Goal: Task Accomplishment & Management: Manage account settings

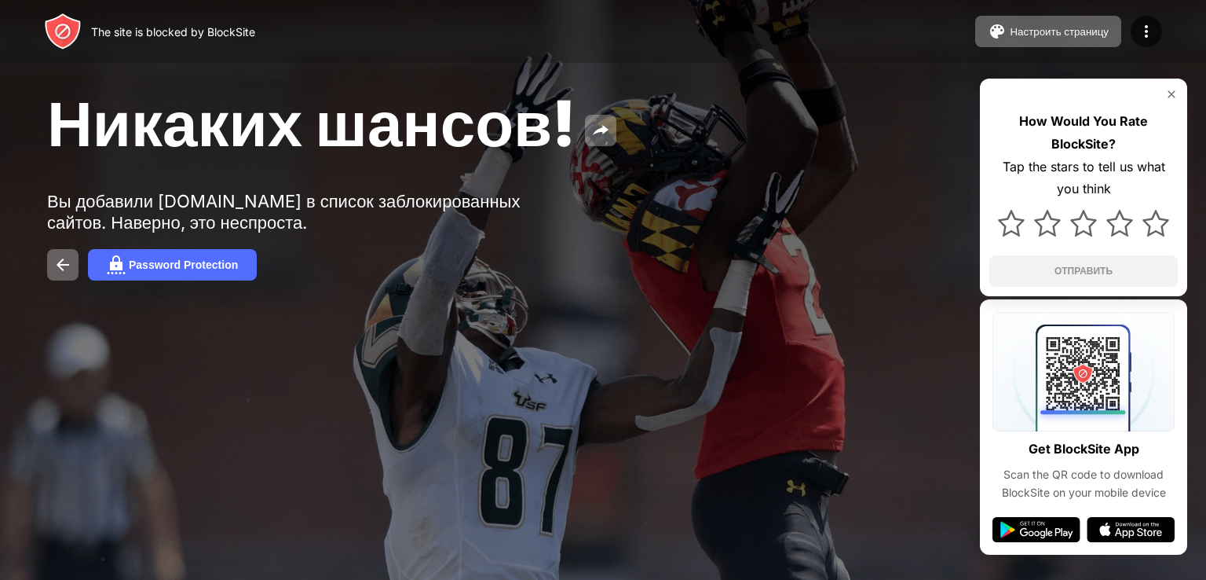
click at [1167, 88] on img at bounding box center [1172, 94] width 13 height 13
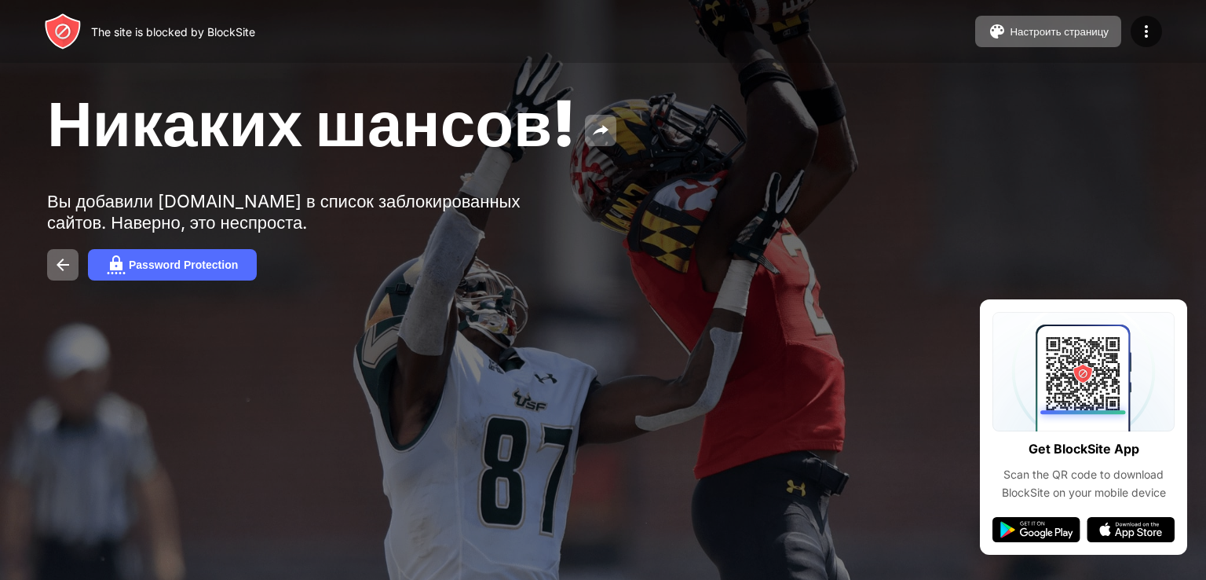
click at [1169, 317] on div "Никаких шансов! Вы добавили uur2rr0az.vipwomans-zone.org в список заблокированн…" at bounding box center [603, 182] width 1206 height 365
click at [1175, 317] on div "Никаких шансов! Вы добавили uur2rr0az.vipwomans-zone.org в список заблокированн…" at bounding box center [603, 182] width 1206 height 365
click at [1145, 35] on img at bounding box center [1146, 31] width 19 height 19
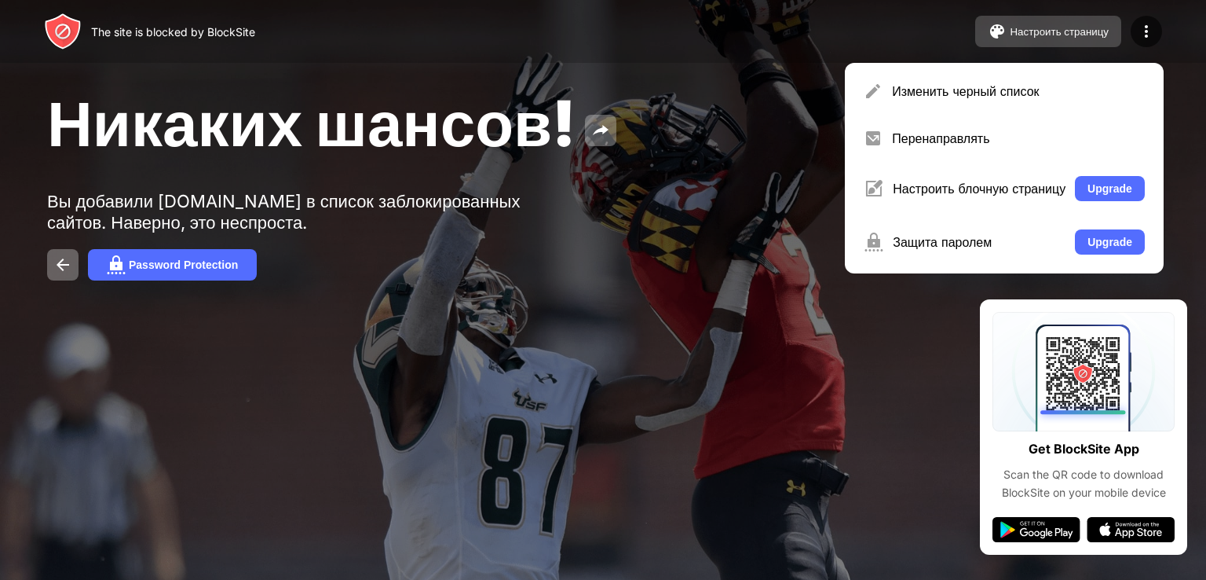
click at [1030, 39] on button "Настроить страницу" at bounding box center [1048, 31] width 146 height 31
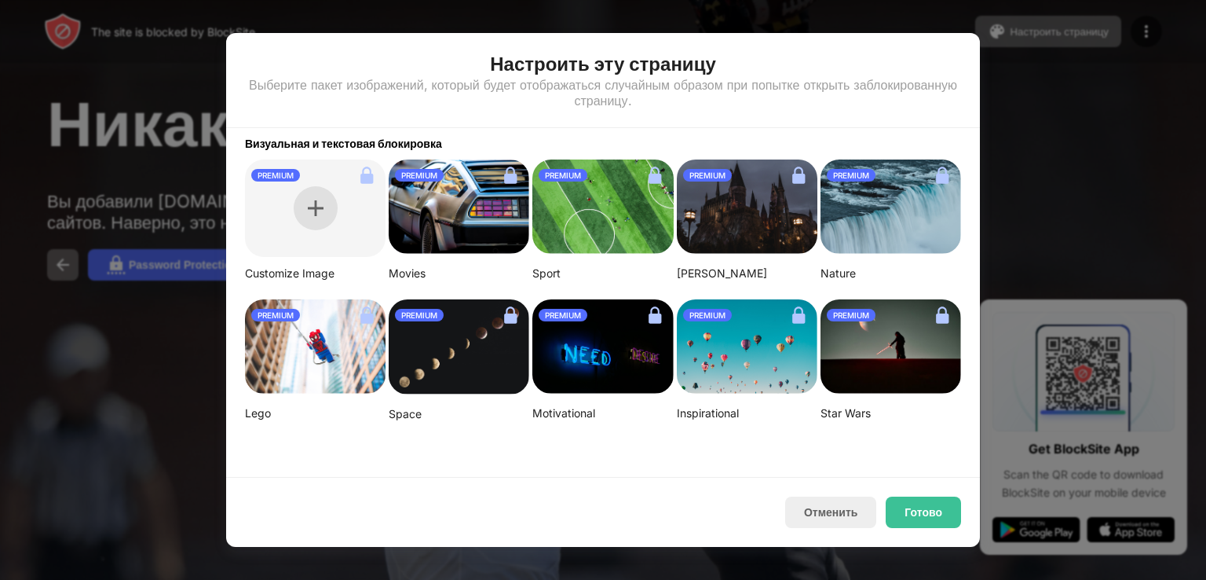
click at [308, 204] on img at bounding box center [316, 208] width 16 height 16
click at [137, 172] on div at bounding box center [603, 290] width 1206 height 580
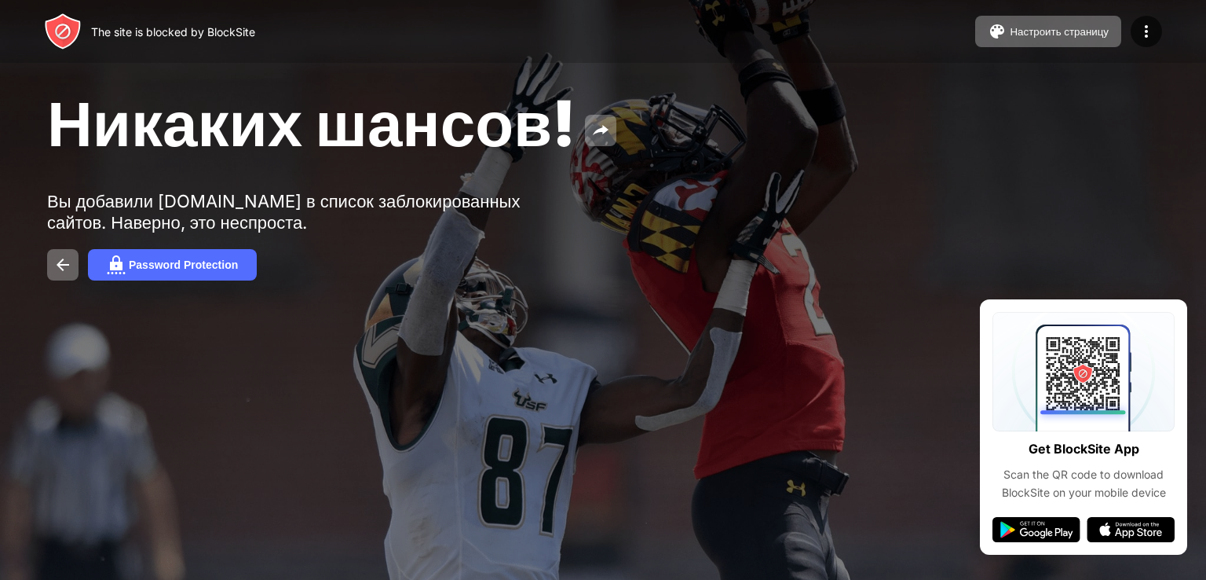
drag, startPoint x: 44, startPoint y: 121, endPoint x: 297, endPoint y: 196, distance: 263.7
click at [292, 196] on div "Никаких шансов! Вы добавили uur2rr0az.vipwomans-zone.org в список заблокированн…" at bounding box center [603, 182] width 1206 height 365
drag, startPoint x: 203, startPoint y: 133, endPoint x: 245, endPoint y: 123, distance: 42.7
click at [245, 123] on span "Никаких шансов!" at bounding box center [311, 123] width 529 height 76
click at [132, 261] on div "Password Protection" at bounding box center [183, 264] width 109 height 13
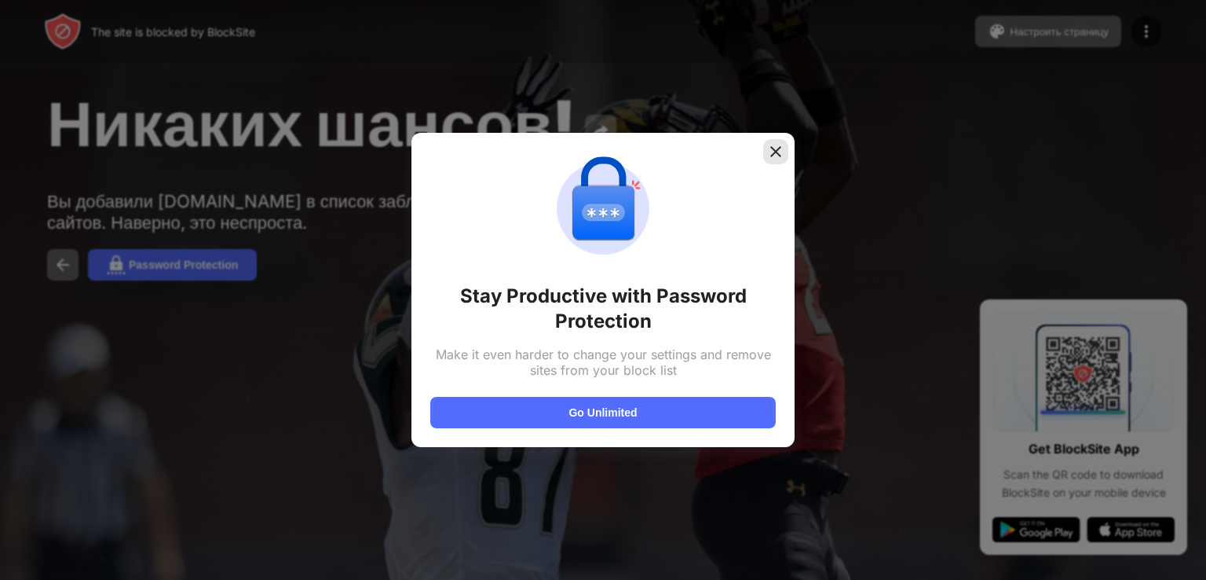
click at [778, 155] on img at bounding box center [776, 152] width 16 height 16
